Goal: Information Seeking & Learning: Learn about a topic

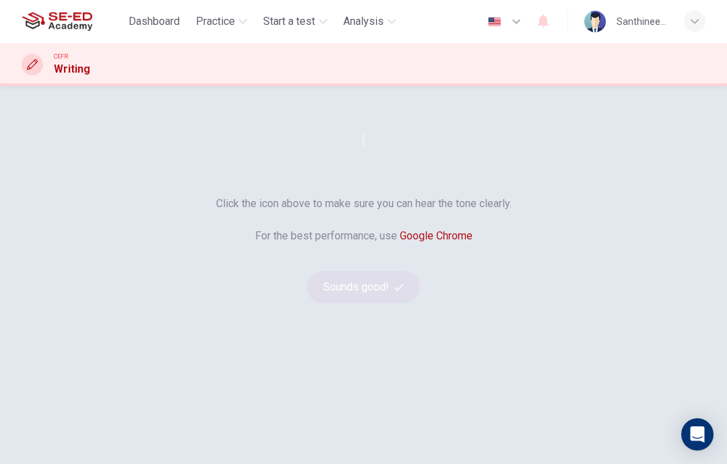
scroll to position [48, 0]
click at [362, 145] on button "button" at bounding box center [363, 138] width 3 height 13
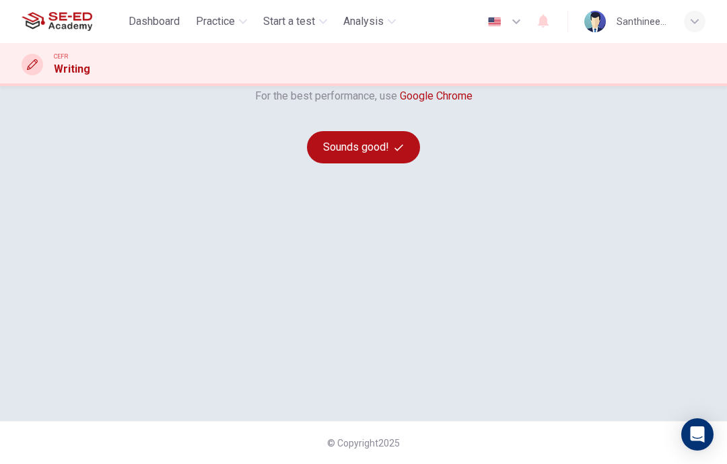
scroll to position [186, 0]
click at [342, 163] on button "Sounds good!" at bounding box center [363, 147] width 113 height 32
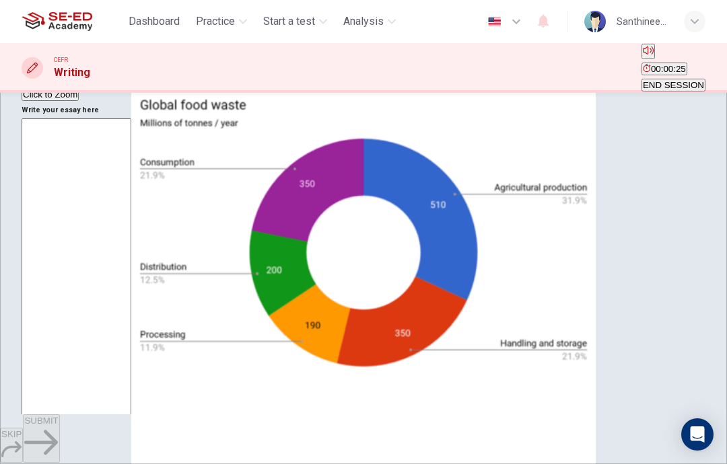
scroll to position [198, 0]
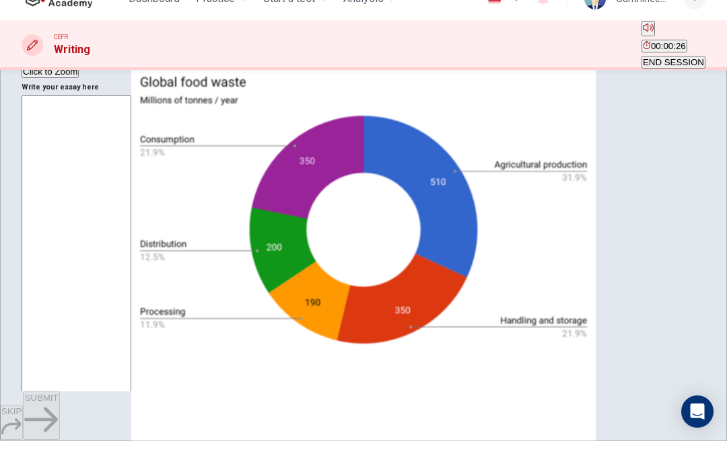
click at [113, 102] on div "Click to Zoom" at bounding box center [364, 66] width 684 height 71
click at [115, 464] on div at bounding box center [363, 464] width 727 height 0
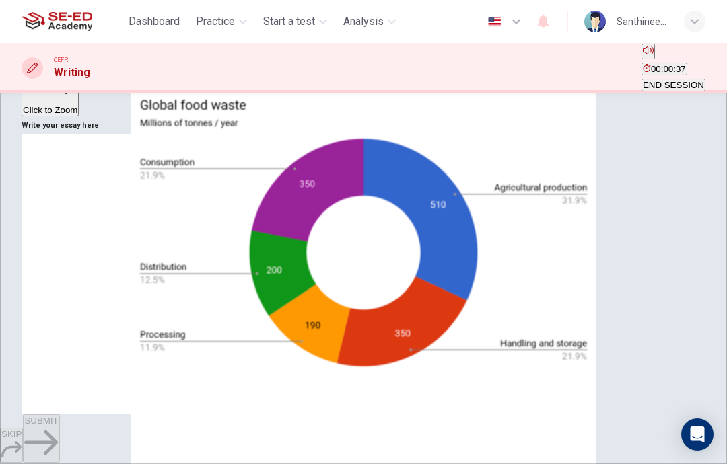
scroll to position [182, 0]
click at [675, 80] on span "END SESSION" at bounding box center [672, 85] width 61 height 10
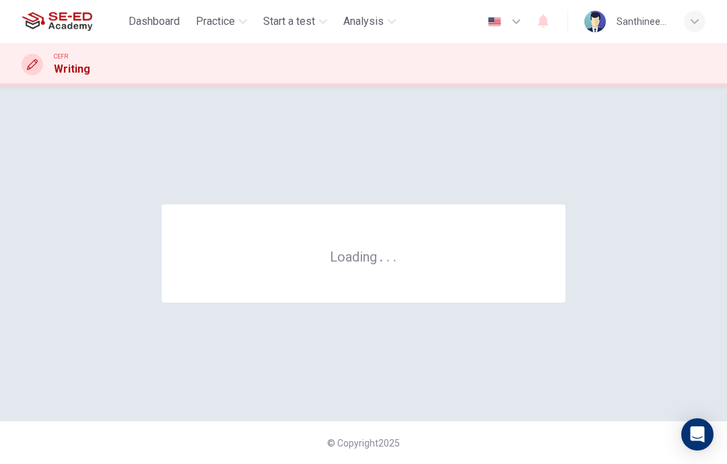
scroll to position [0, 0]
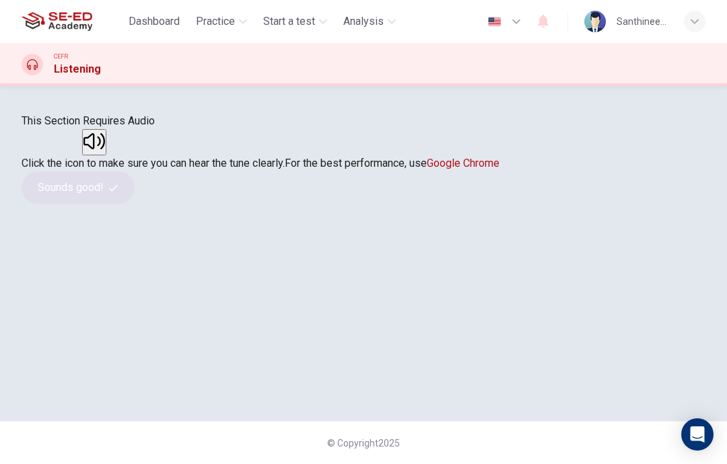
click at [106, 155] on button "button" at bounding box center [94, 142] width 24 height 26
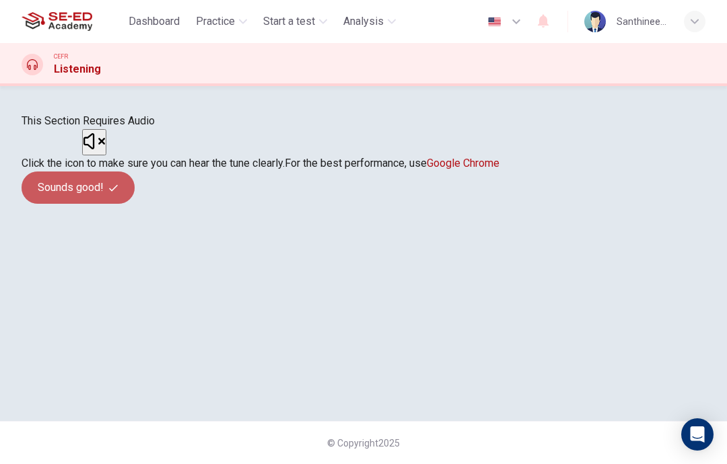
click at [135, 204] on button "Sounds good!" at bounding box center [78, 188] width 113 height 32
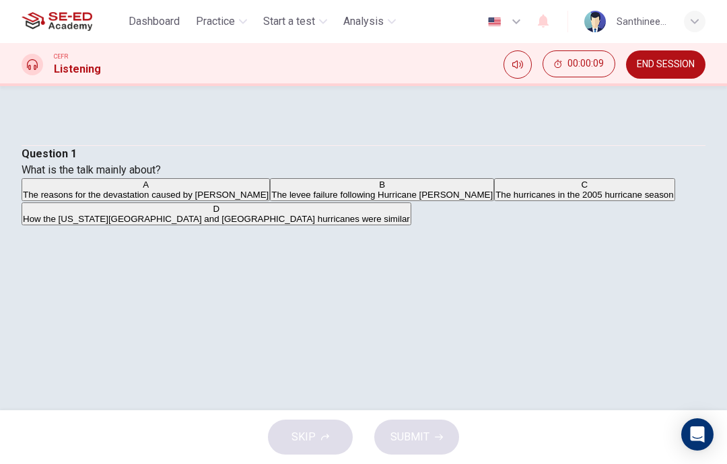
click at [51, 26] on input "checkbox" at bounding box center [12, 13] width 77 height 26
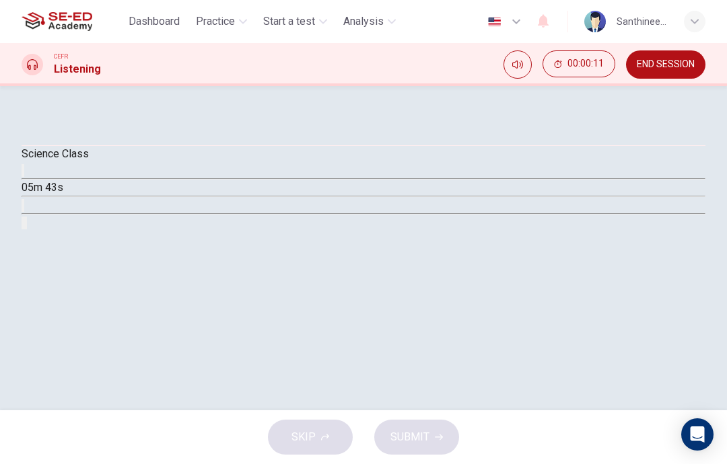
click at [65, 26] on input "checkbox" at bounding box center [26, 13] width 77 height 26
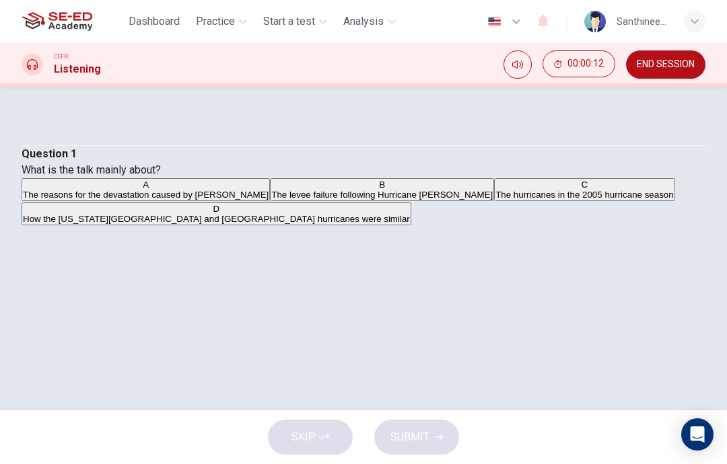
click at [519, 66] on icon "Mute" at bounding box center [517, 64] width 11 height 11
click at [523, 60] on icon "Unmute" at bounding box center [523, 60] width 0 height 0
click at [51, 26] on input "checkbox" at bounding box center [12, 13] width 77 height 26
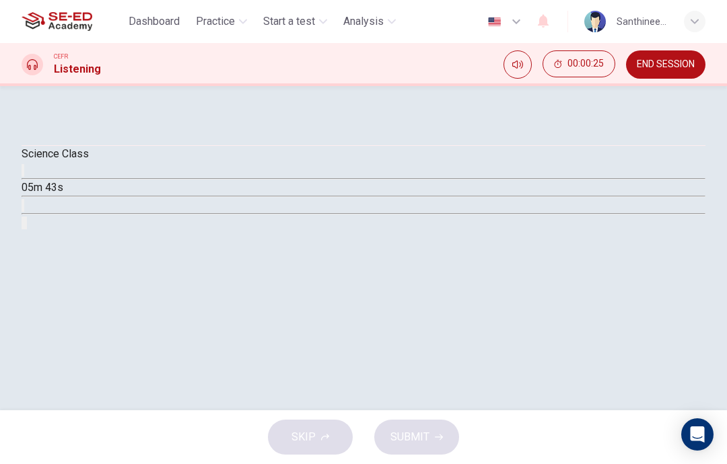
scroll to position [75, 0]
click at [65, 26] on input "checkbox" at bounding box center [26, 13] width 77 height 26
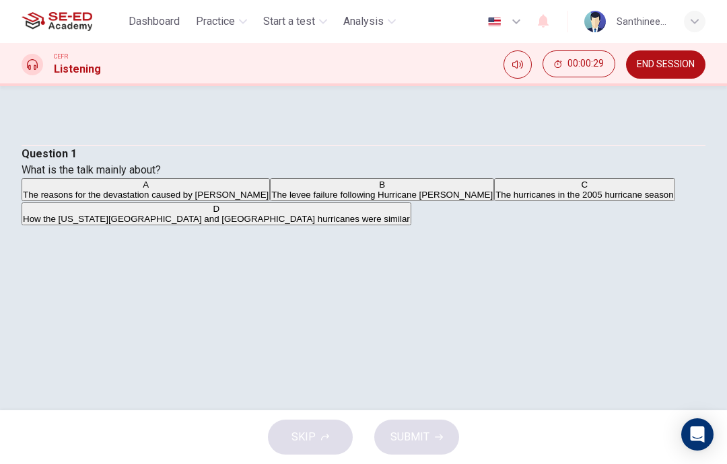
scroll to position [0, 0]
click at [51, 26] on input "checkbox" at bounding box center [12, 13] width 77 height 26
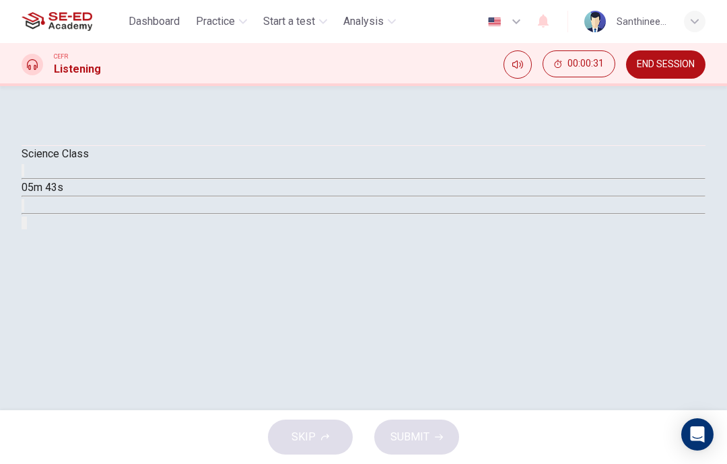
scroll to position [17, 0]
click at [65, 26] on input "checkbox" at bounding box center [26, 13] width 77 height 26
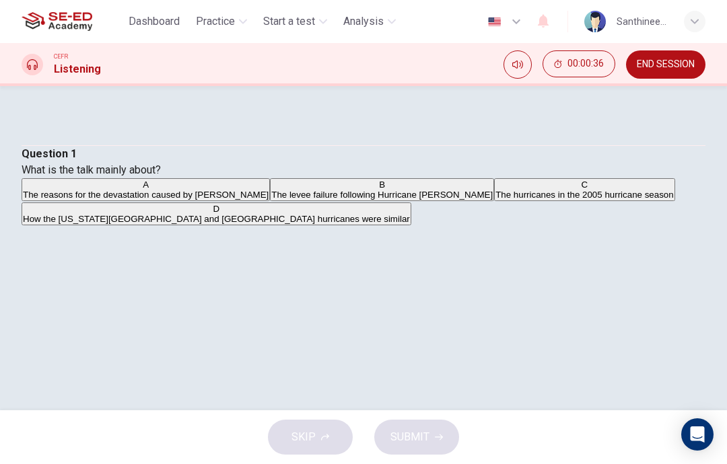
scroll to position [0, 0]
click at [51, 26] on input "checkbox" at bounding box center [12, 13] width 77 height 26
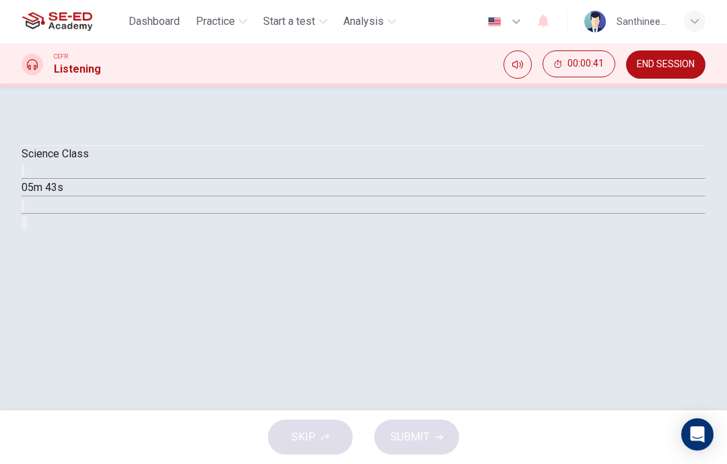
click at [65, 26] on input "checkbox" at bounding box center [26, 13] width 77 height 26
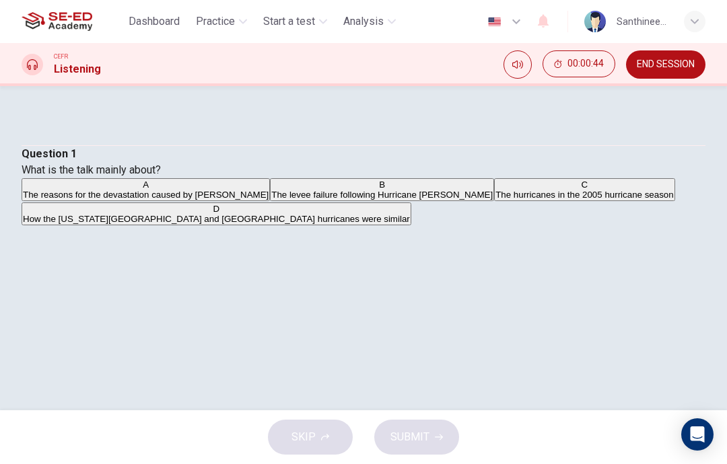
click at [321, 437] on div "SKIP SUBMIT" at bounding box center [363, 437] width 727 height 54
click at [51, 26] on input "checkbox" at bounding box center [12, 13] width 77 height 26
checkbox input "true"
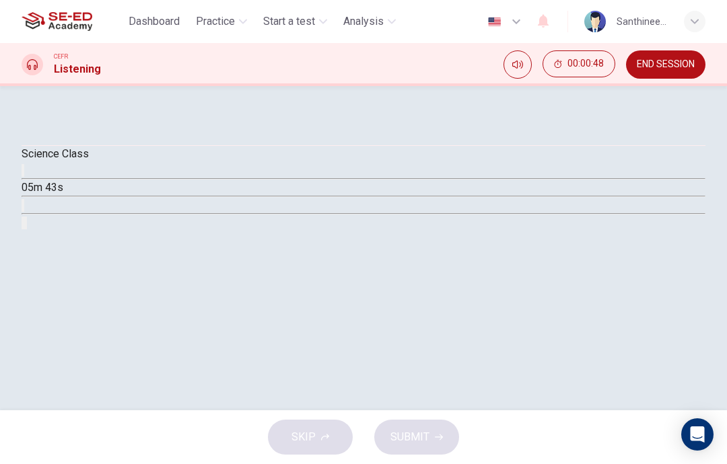
scroll to position [75, 0]
click at [24, 177] on button "button" at bounding box center [23, 170] width 3 height 13
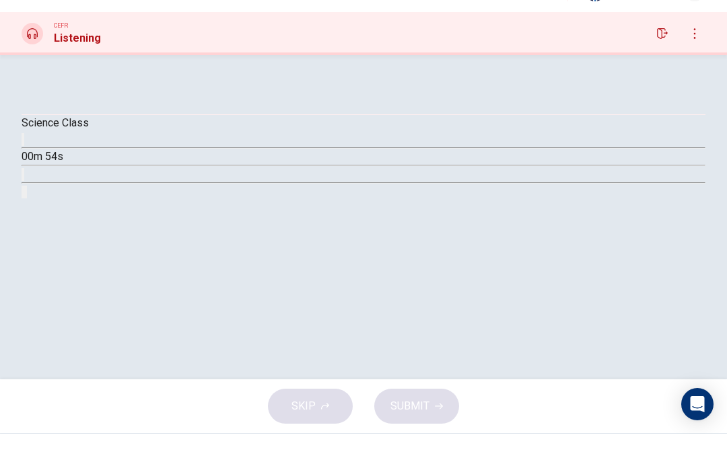
scroll to position [0, 0]
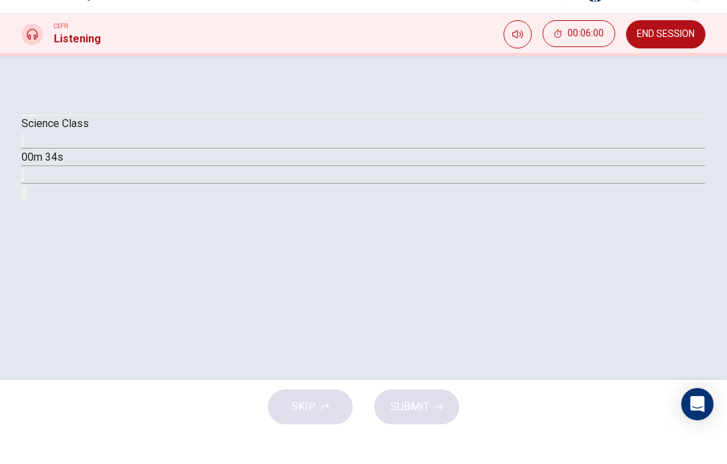
type input "99"
click at [65, 26] on input "checkbox" at bounding box center [26, 13] width 77 height 26
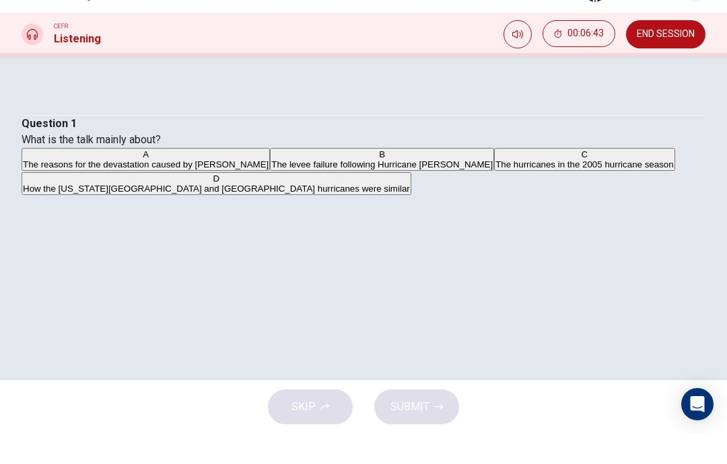
scroll to position [149, 0]
click at [494, 201] on button "C The hurricanes in the 2005 hurricane season" at bounding box center [584, 189] width 181 height 23
click at [405, 428] on span "SUBMIT" at bounding box center [409, 437] width 39 height 19
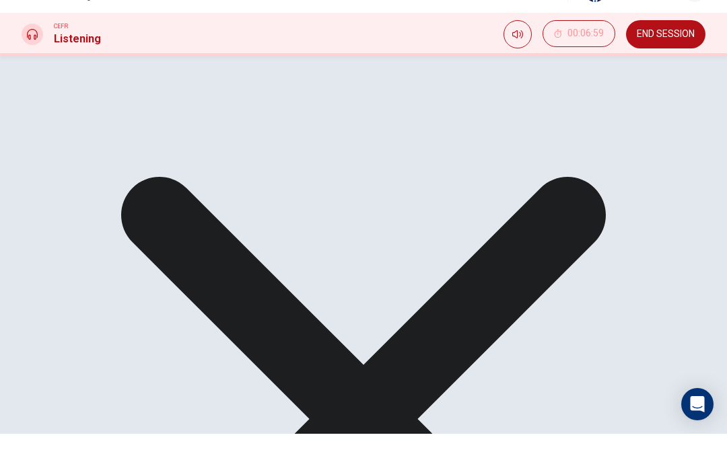
scroll to position [0, 0]
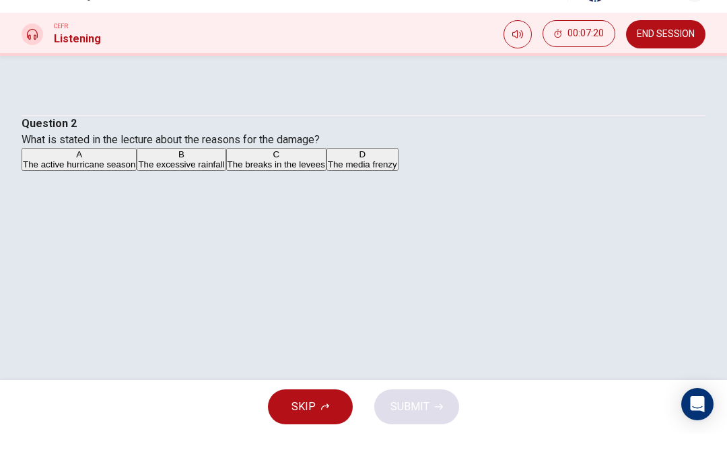
scroll to position [61, 0]
click at [51, 26] on input "checkbox" at bounding box center [12, 13] width 77 height 26
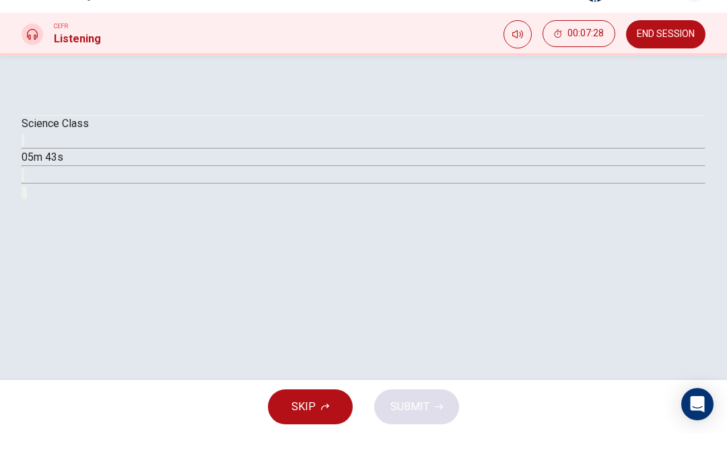
click at [65, 26] on input "checkbox" at bounding box center [26, 13] width 77 height 26
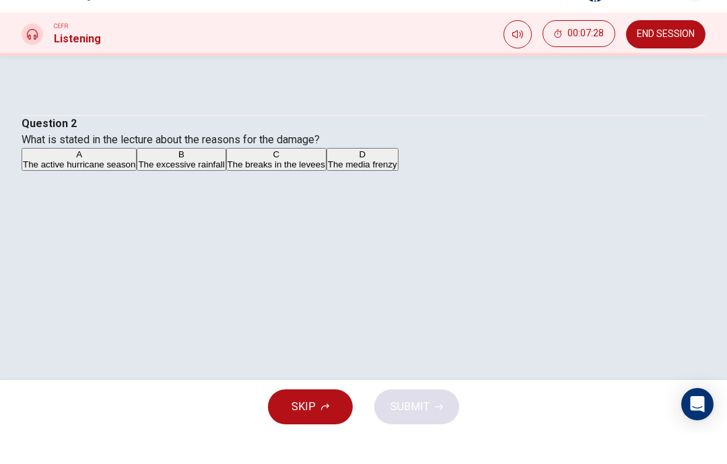
click at [51, 26] on input "checkbox" at bounding box center [12, 13] width 77 height 26
checkbox input "true"
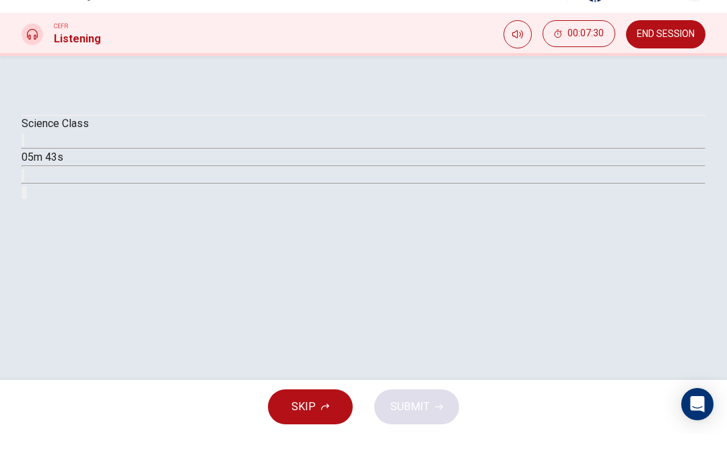
click at [38, 190] on icon "button" at bounding box center [31, 182] width 14 height 16
type input "16"
click at [65, 26] on input "checkbox" at bounding box center [26, 13] width 77 height 26
checkbox input "false"
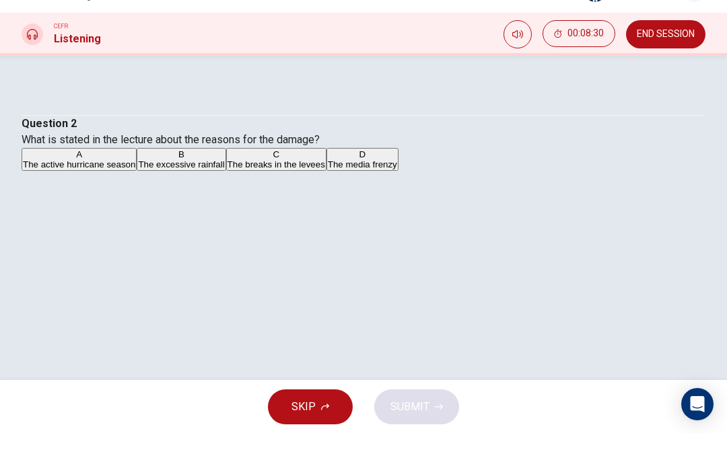
scroll to position [122, 0]
click at [75, 180] on div "A" at bounding box center [79, 185] width 112 height 10
click at [137, 201] on button "A The active hurricane season" at bounding box center [79, 189] width 115 height 23
click at [135, 200] on span "The active hurricane season" at bounding box center [79, 195] width 112 height 10
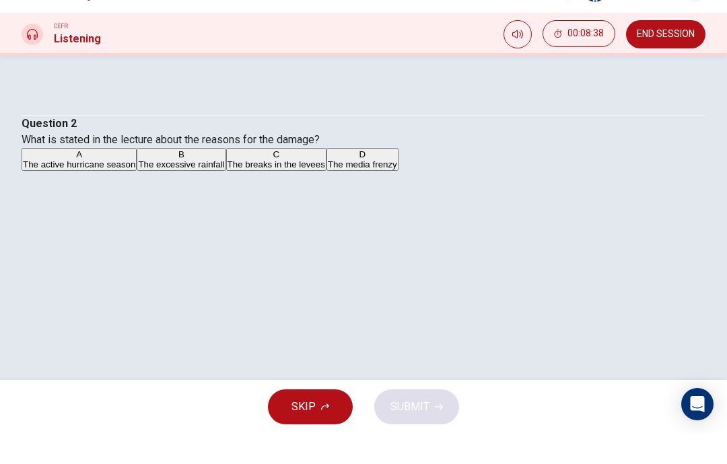
click at [408, 410] on div "SKIP SUBMIT" at bounding box center [363, 437] width 727 height 54
click at [406, 410] on div "SKIP SUBMIT" at bounding box center [363, 437] width 727 height 54
click at [323, 433] on icon "button" at bounding box center [325, 437] width 8 height 8
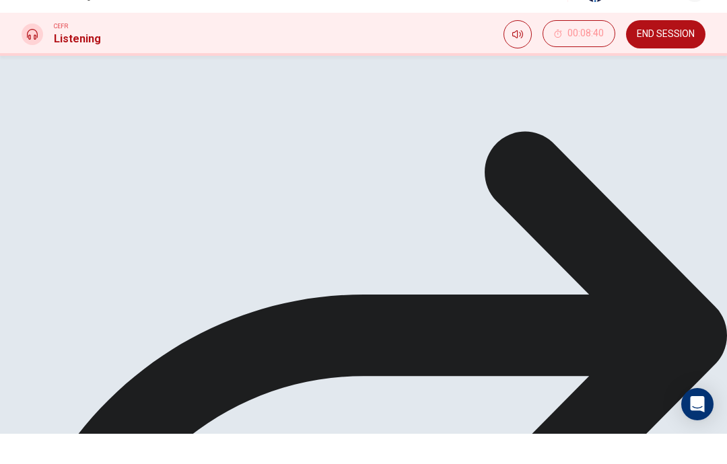
click at [254, 410] on icon at bounding box center [363, 449] width 727 height 727
click at [246, 403] on icon at bounding box center [363, 449] width 727 height 727
click at [250, 401] on icon at bounding box center [363, 449] width 727 height 727
click at [251, 406] on icon at bounding box center [363, 449] width 727 height 575
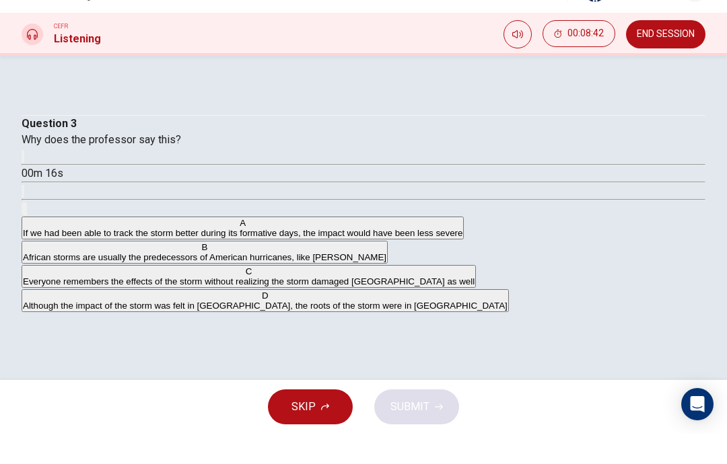
type input "24"
click at [51, 26] on input "checkbox" at bounding box center [12, 13] width 77 height 26
checkbox input "true"
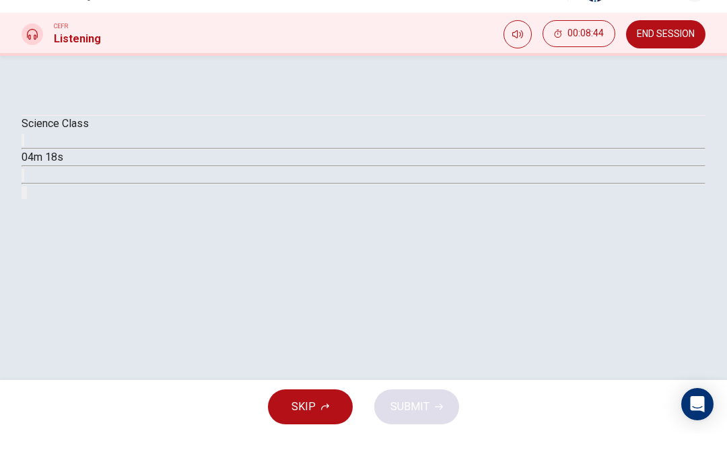
click at [24, 177] on button "button" at bounding box center [23, 170] width 3 height 13
type input "25"
click at [65, 26] on input "checkbox" at bounding box center [26, 13] width 77 height 26
checkbox input "false"
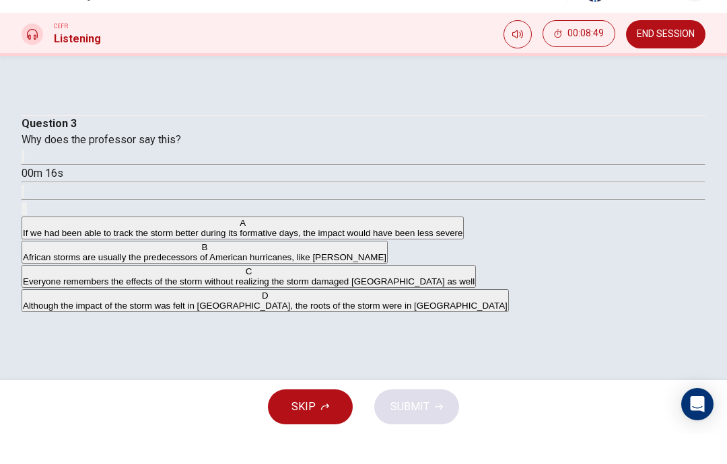
scroll to position [0, 0]
click at [24, 193] on button "button" at bounding box center [23, 186] width 3 height 13
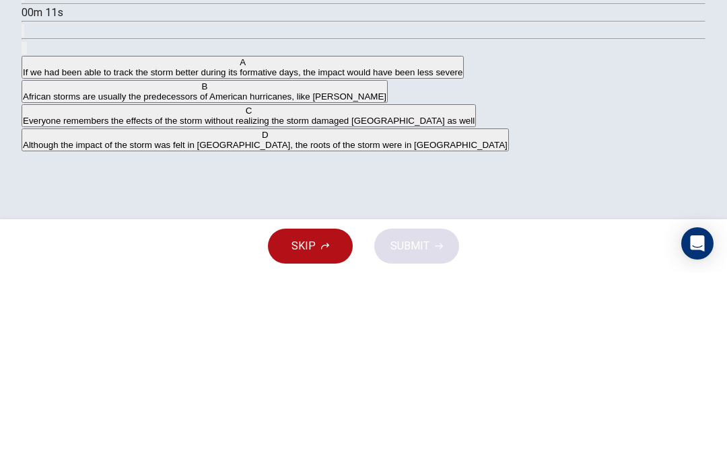
click at [61, 146] on div "Question 3 Why does the professor say this? 00m 11s A If we had been able to tr…" at bounding box center [364, 245] width 684 height 198
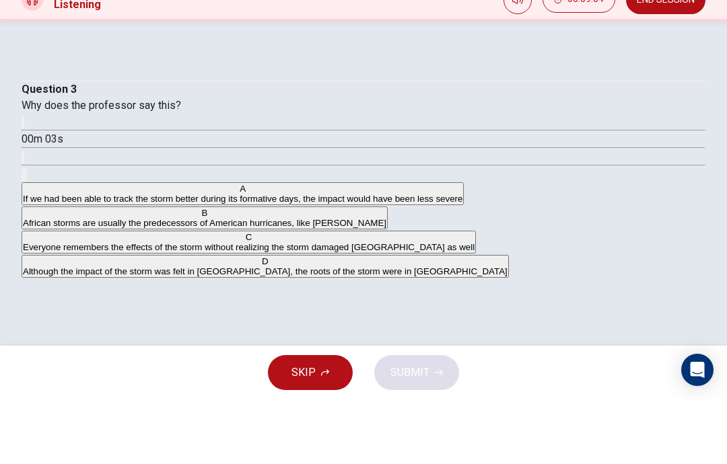
scroll to position [1, 0]
click at [89, 293] on span "African storms are usually the predecessors of American hurricanes, like [PERSO…" at bounding box center [204, 288] width 363 height 10
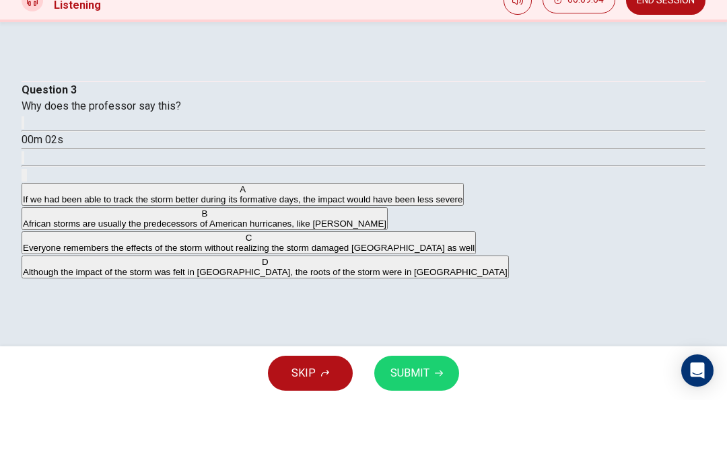
scroll to position [0, 0]
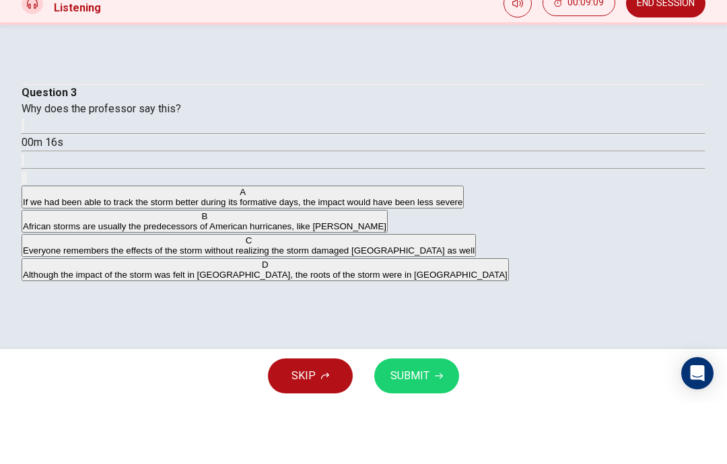
click at [61, 250] on div "Question 3 Why does the professor say this? 00m 16s A If we had been able to tr…" at bounding box center [364, 245] width 684 height 198
click at [23, 190] on icon "button" at bounding box center [23, 190] width 0 height 0
click at [414, 428] on span "SUBMIT" at bounding box center [409, 437] width 39 height 19
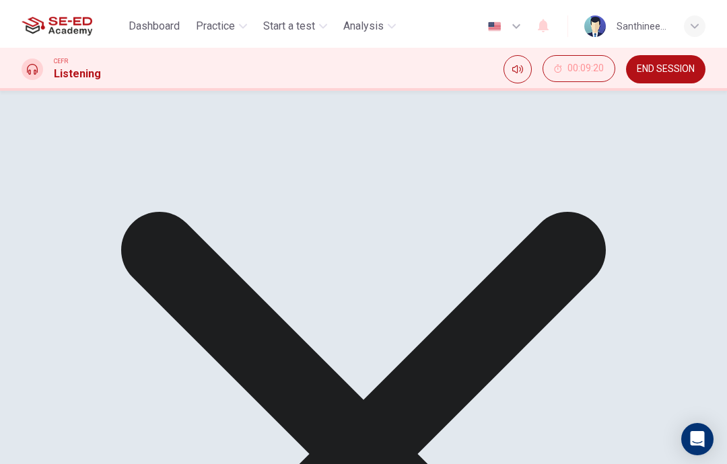
type input "0"
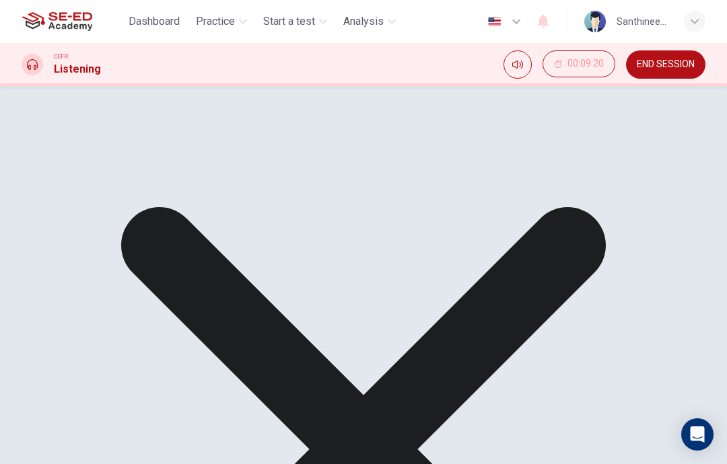
click at [215, 14] on span "Practice" at bounding box center [215, 21] width 39 height 16
click at [654, 75] on button "END SESSION" at bounding box center [665, 64] width 79 height 28
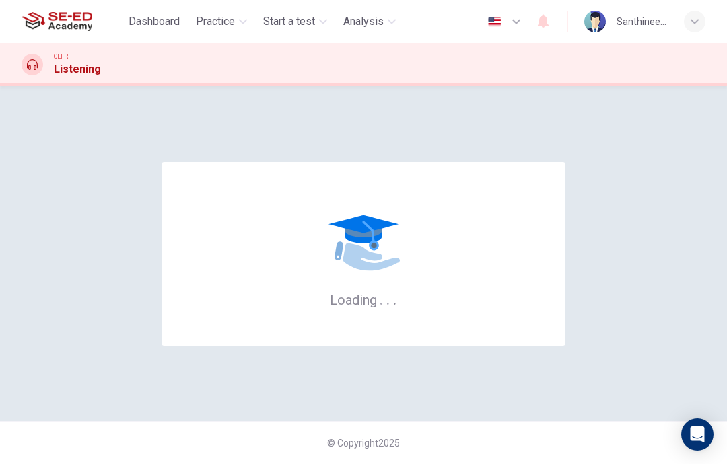
click at [197, 23] on span "Practice" at bounding box center [215, 21] width 39 height 16
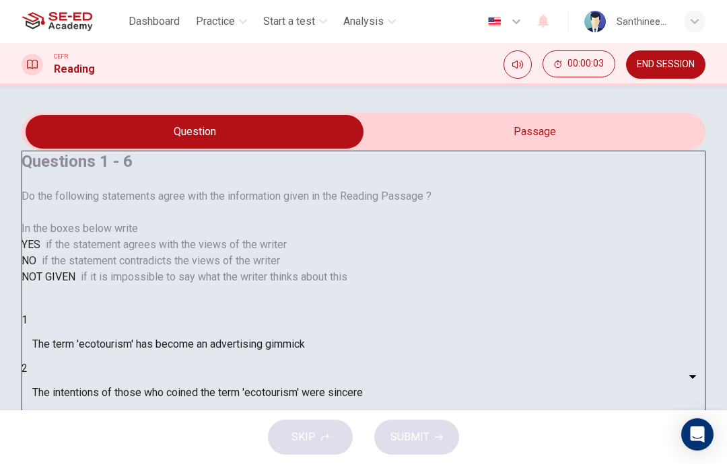
click at [390, 149] on input "checkbox" at bounding box center [194, 132] width 1025 height 34
checkbox input "true"
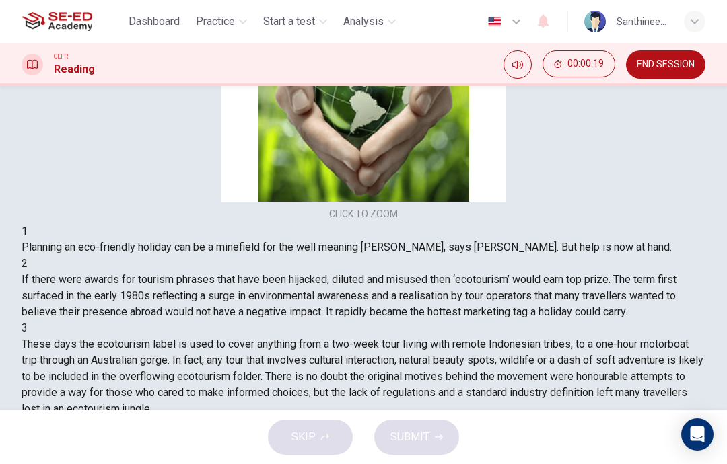
scroll to position [731, 0]
